Goal: Task Accomplishment & Management: Complete application form

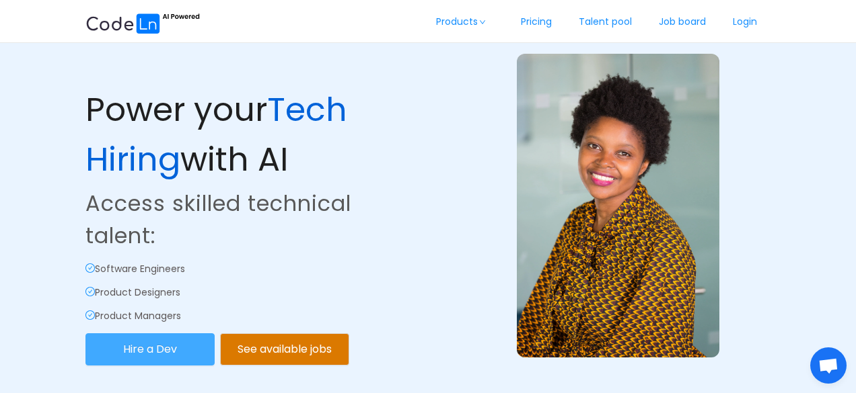
click at [177, 355] on button "Hire a Dev" at bounding box center [149, 350] width 129 height 32
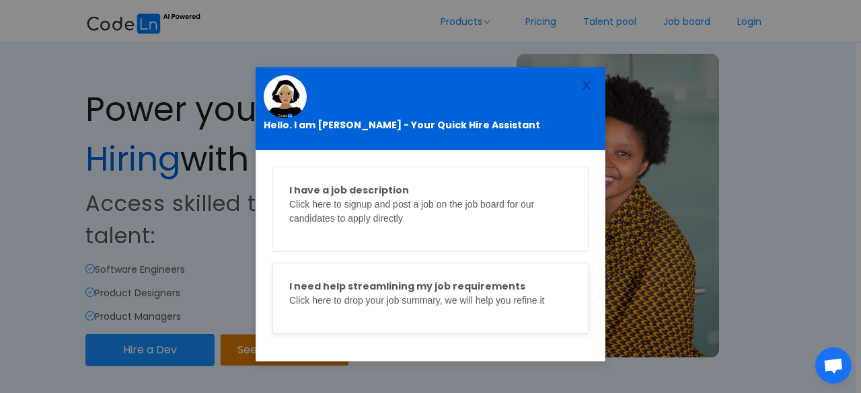
click at [354, 299] on p "I need help streamlining my job requirements Click here to drop your job summar…" at bounding box center [430, 294] width 282 height 28
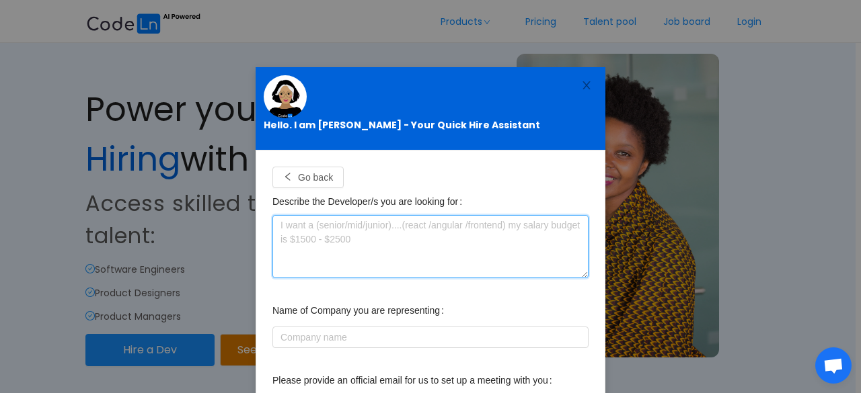
click at [348, 231] on textarea at bounding box center [430, 246] width 316 height 63
paste textarea "Hello How are you doing? How your business is treating you? My self [PERSON_NAM…"
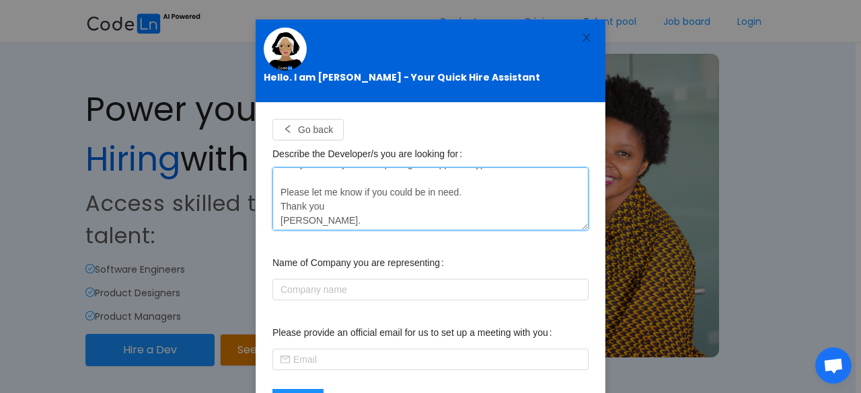
scroll to position [67, 0]
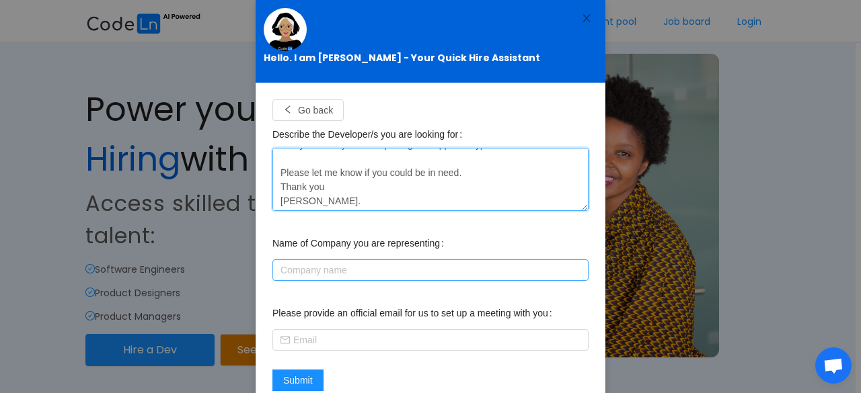
type textarea "Hello How are you doing? How your business is treating you? My self [PERSON_NAM…"
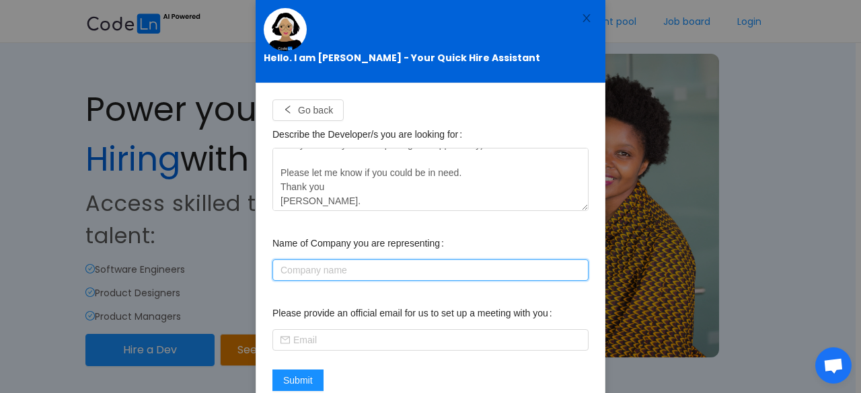
click at [316, 274] on input "text" at bounding box center [430, 271] width 316 height 22
type input "Tacitpixels"
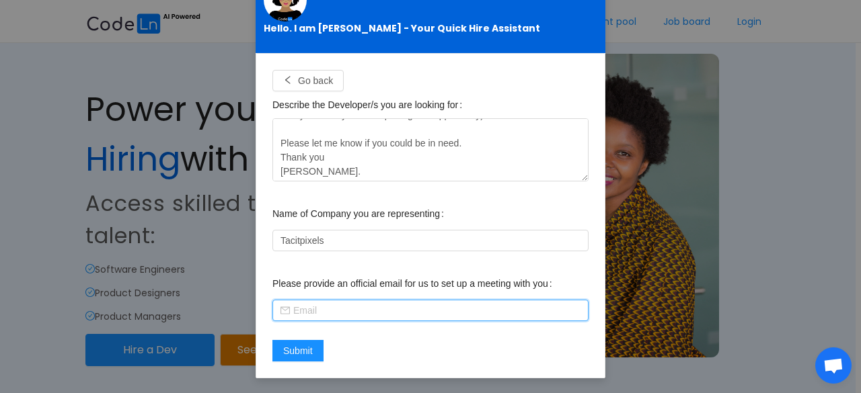
click at [304, 311] on input "text" at bounding box center [430, 311] width 316 height 22
type input "[PERSON_NAME][EMAIL_ADDRESS][DOMAIN_NAME]"
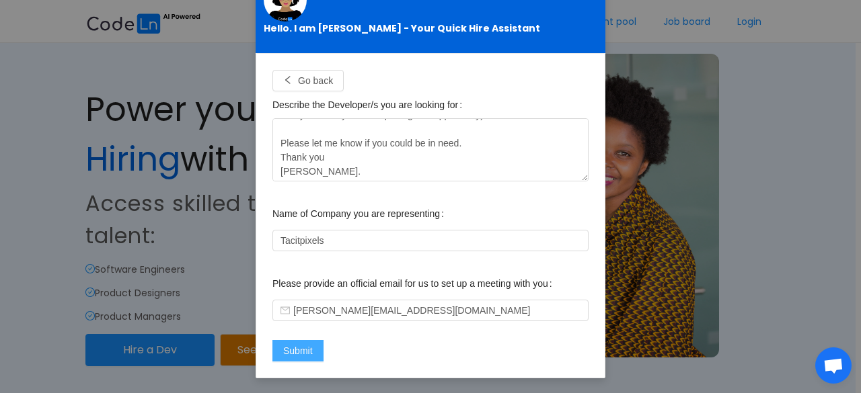
click at [293, 346] on button "Submit" at bounding box center [297, 351] width 51 height 22
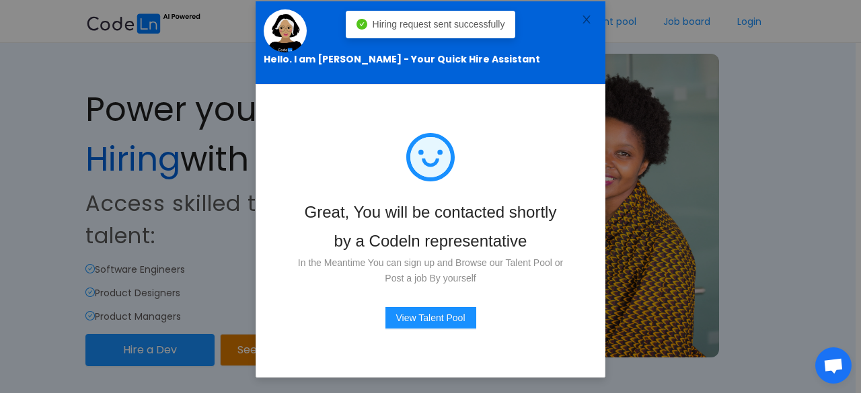
click at [577, 333] on div "Great, You will be contacted shortly by a Codeln representative In the Meantime…" at bounding box center [430, 231] width 316 height 260
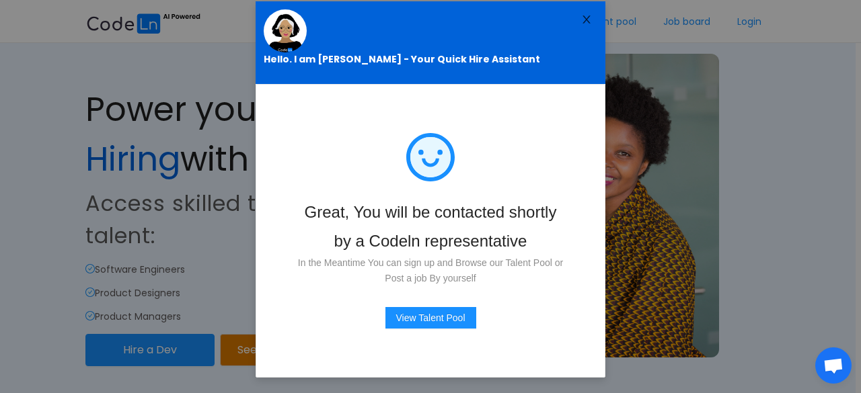
click at [581, 19] on icon "icon: close" at bounding box center [586, 19] width 11 height 11
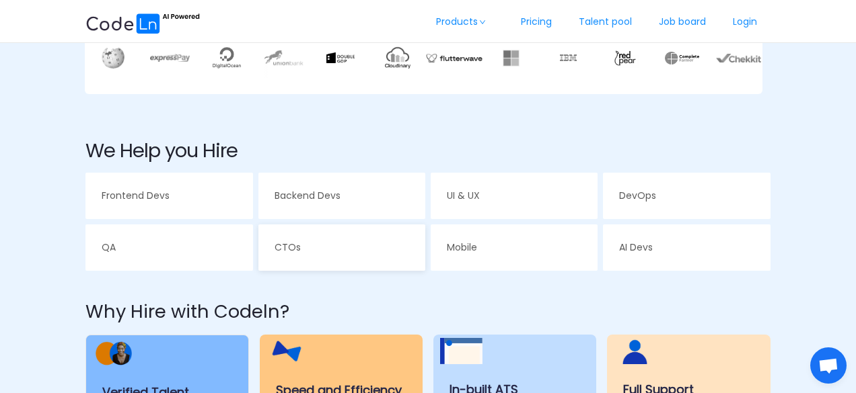
scroll to position [471, 0]
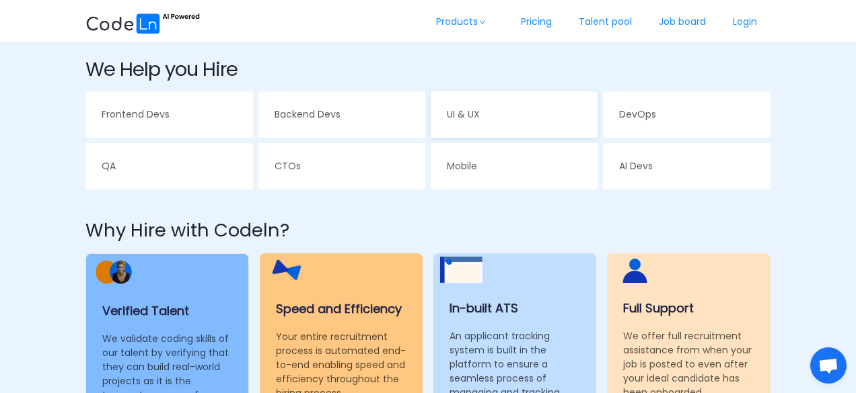
click at [473, 116] on span "UI & UX" at bounding box center [463, 114] width 33 height 13
